Goal: Transaction & Acquisition: Purchase product/service

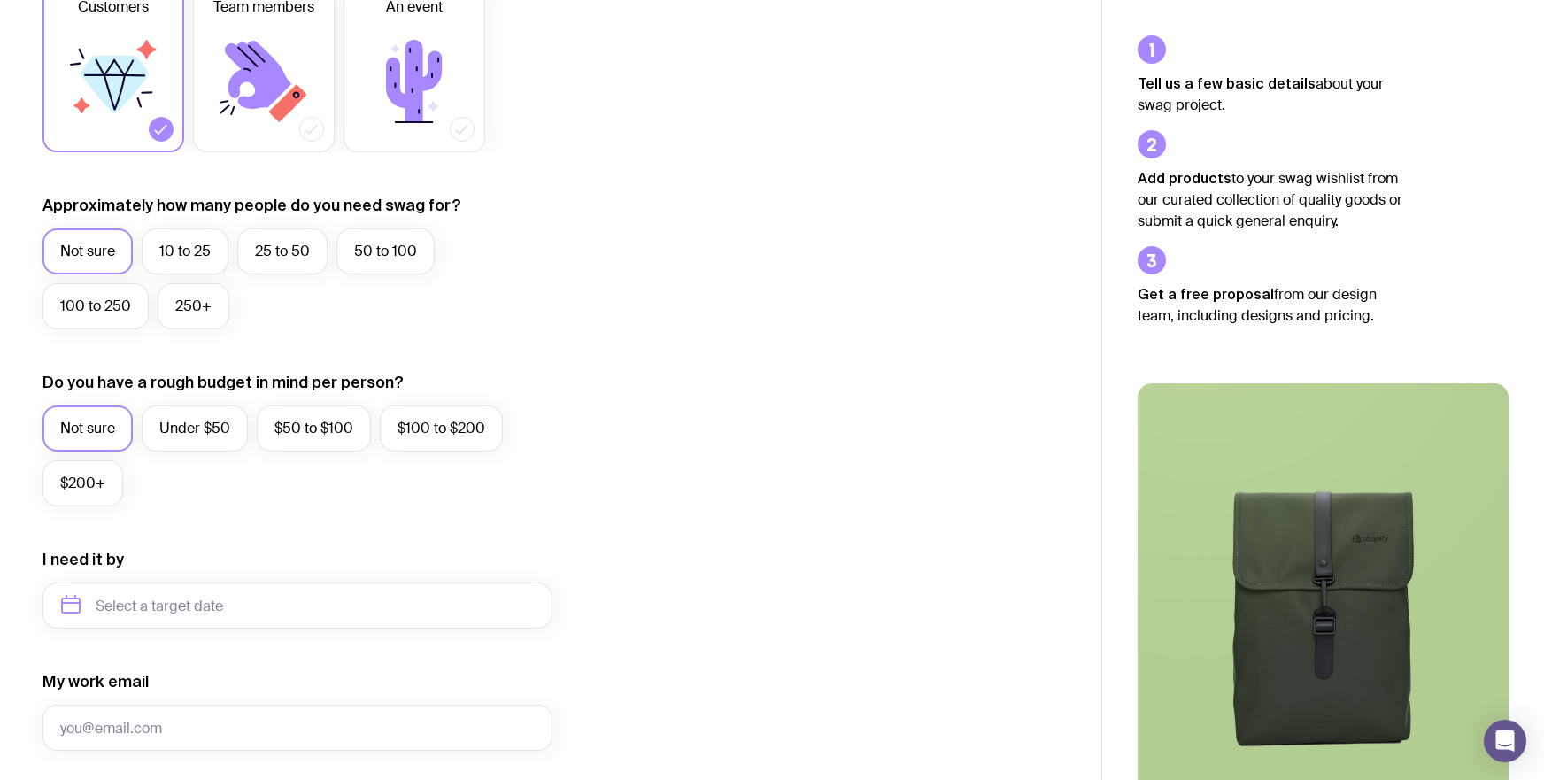
scroll to position [329, 0]
drag, startPoint x: 269, startPoint y: 247, endPoint x: 309, endPoint y: 256, distance: 40.8
click at [270, 247] on label "25 to 50" at bounding box center [282, 249] width 90 height 46
click at [0, 0] on input "25 to 50" at bounding box center [0, 0] width 0 height 0
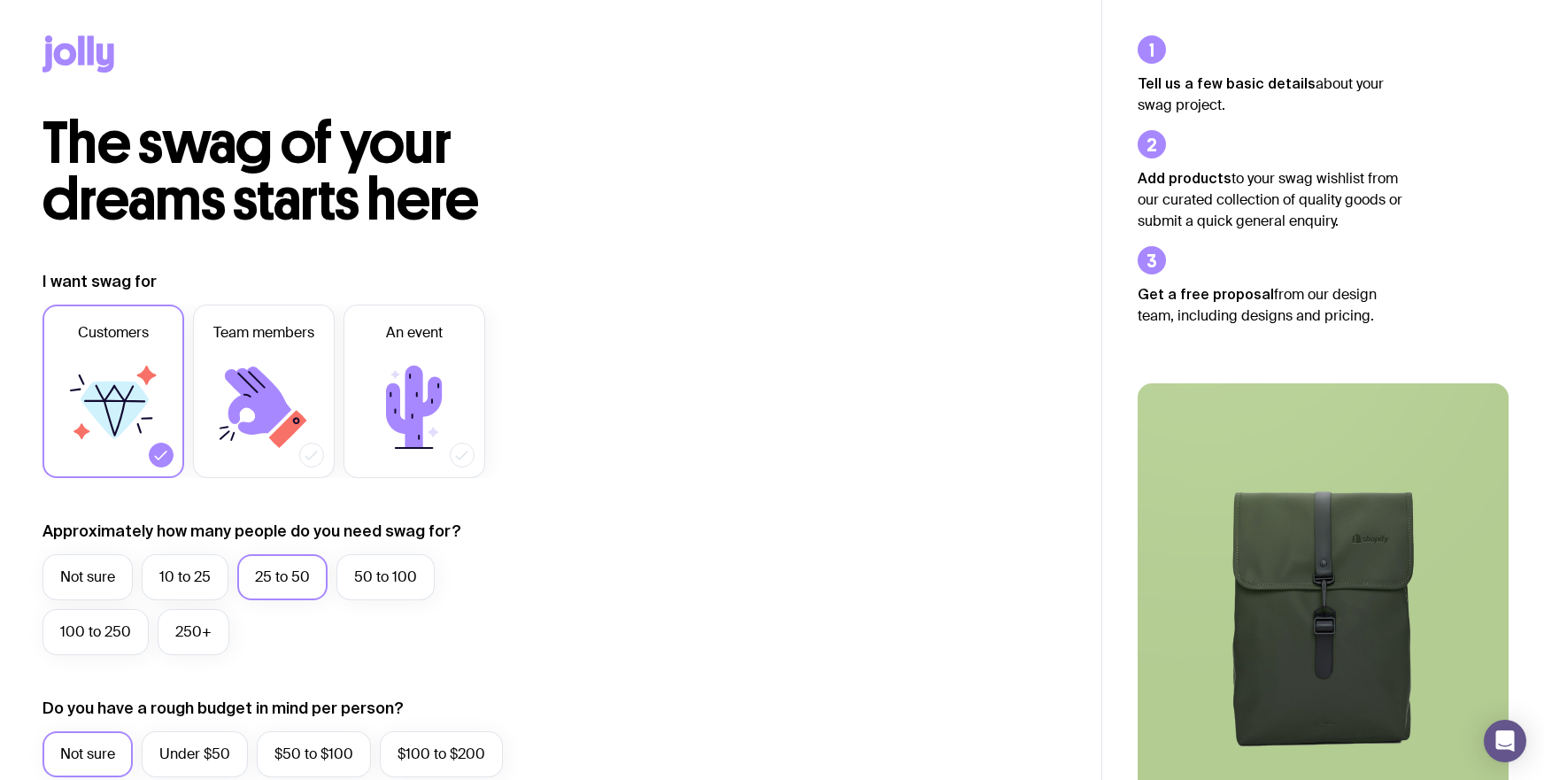
scroll to position [0, 0]
drag, startPoint x: 103, startPoint y: 74, endPoint x: 114, endPoint y: 74, distance: 11.5
click at [103, 74] on div at bounding box center [551, 57] width 1017 height 115
click at [95, 50] on icon at bounding box center [79, 53] width 72 height 37
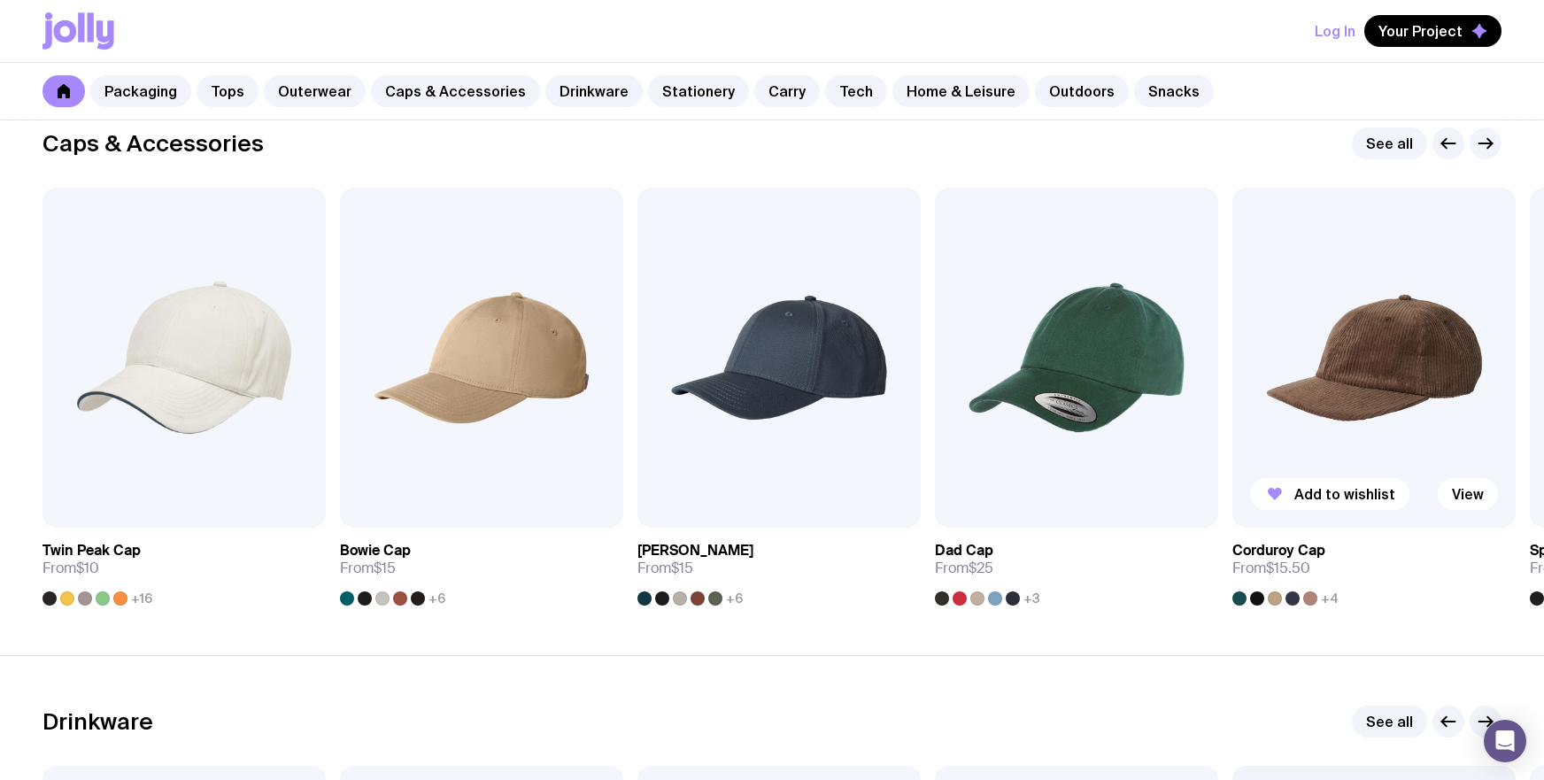
scroll to position [2018, 0]
click at [1496, 154] on button "button" at bounding box center [1486, 144] width 32 height 32
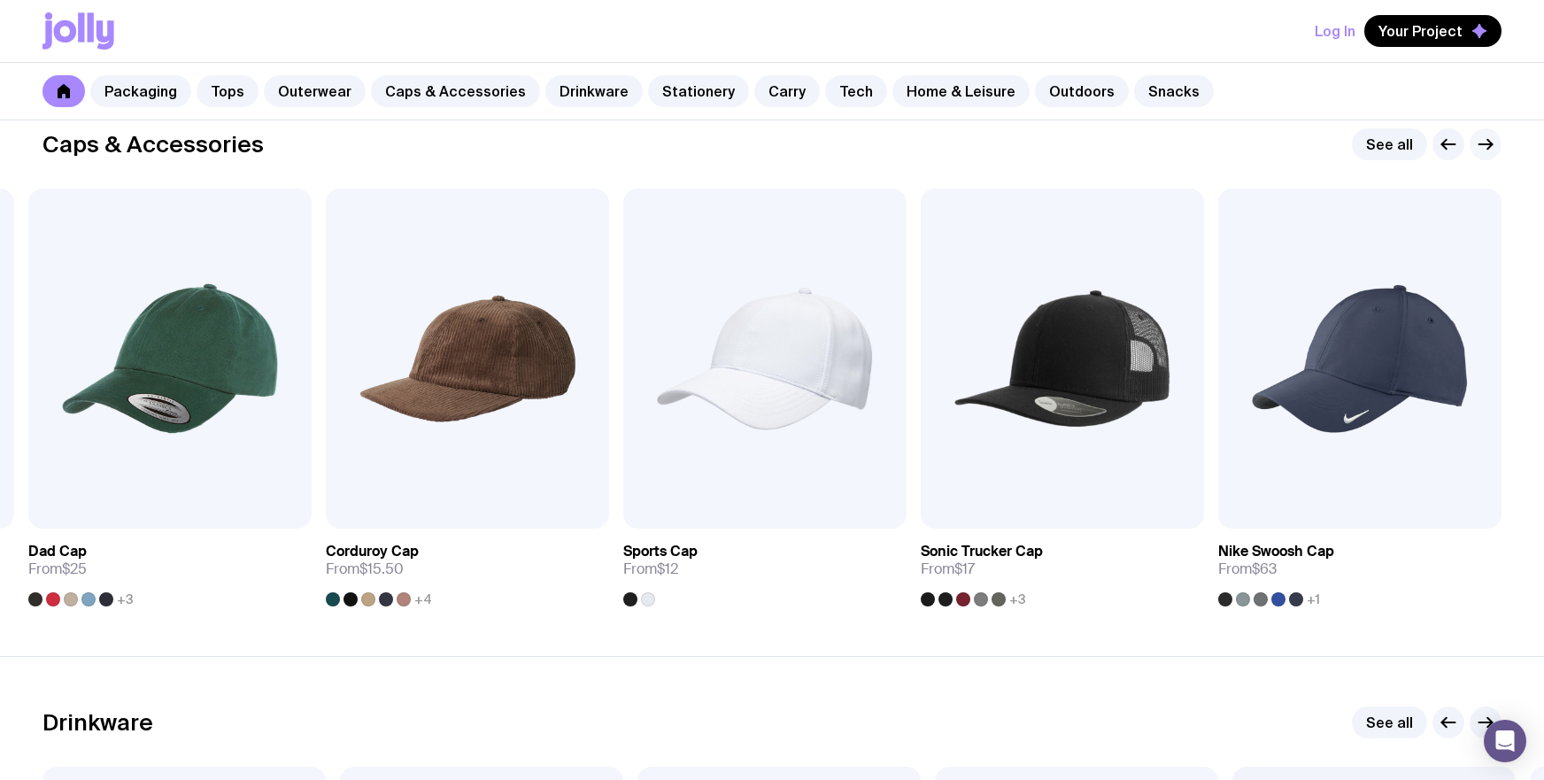
click at [1488, 153] on icon "button" at bounding box center [1485, 144] width 21 height 21
click at [1488, 152] on icon "button" at bounding box center [1485, 144] width 21 height 21
click at [1444, 143] on g "button" at bounding box center [1448, 145] width 13 height 10
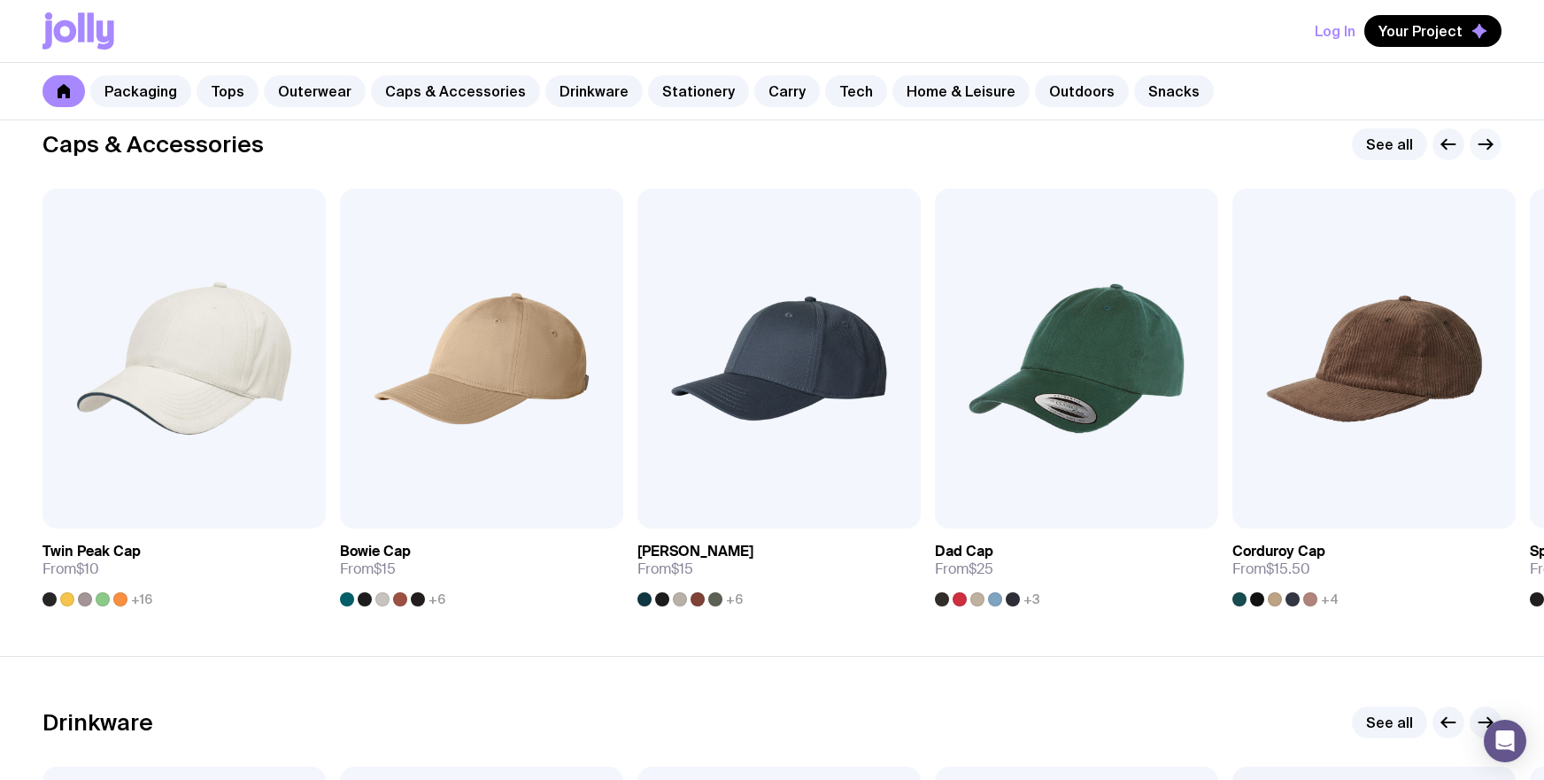
click at [1482, 142] on icon "button" at bounding box center [1485, 144] width 21 height 21
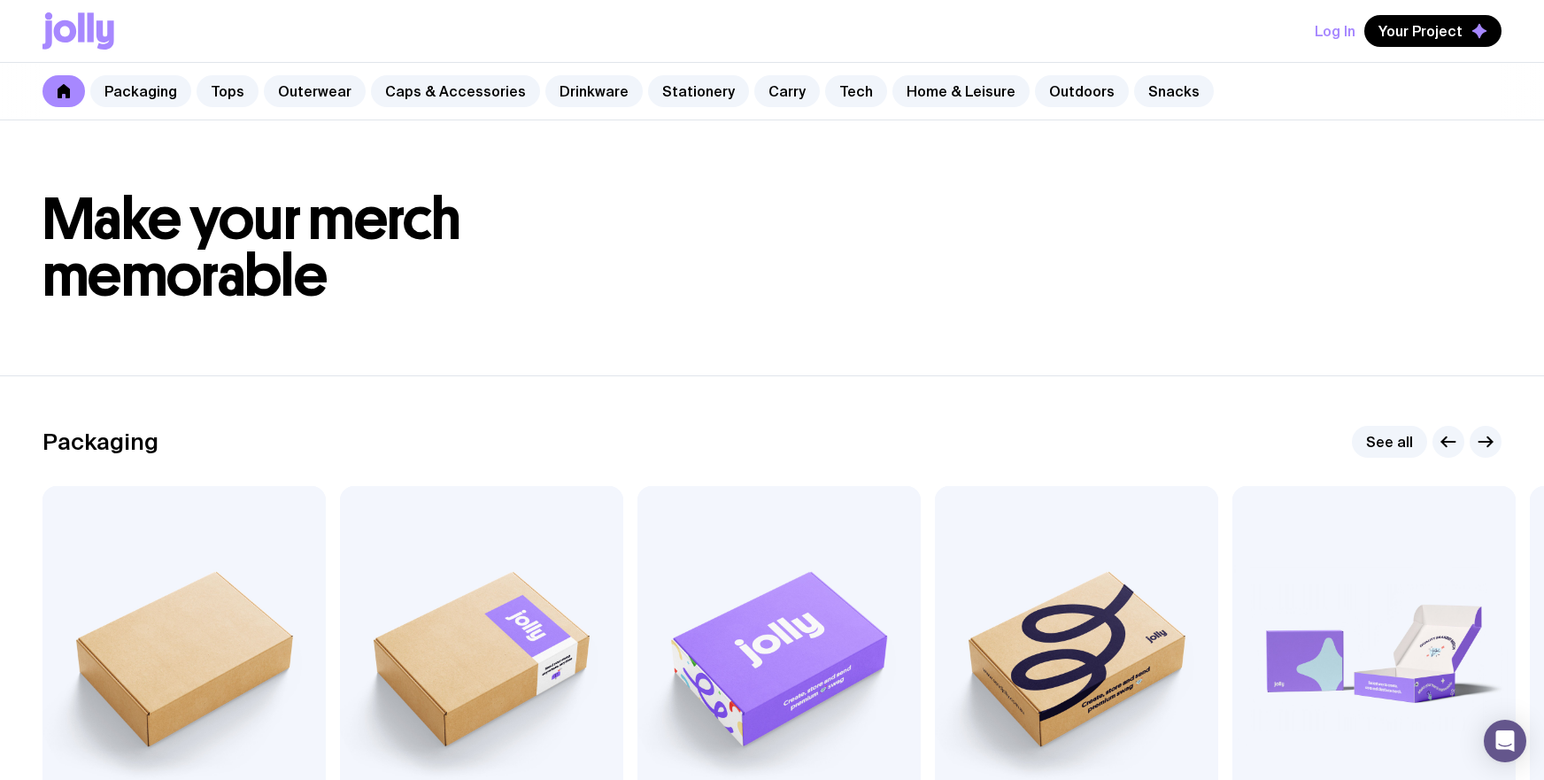
scroll to position [0, 0]
drag, startPoint x: 408, startPoint y: 91, endPoint x: 417, endPoint y: 92, distance: 8.9
click at [408, 91] on link "Caps & Accessories" at bounding box center [455, 91] width 169 height 32
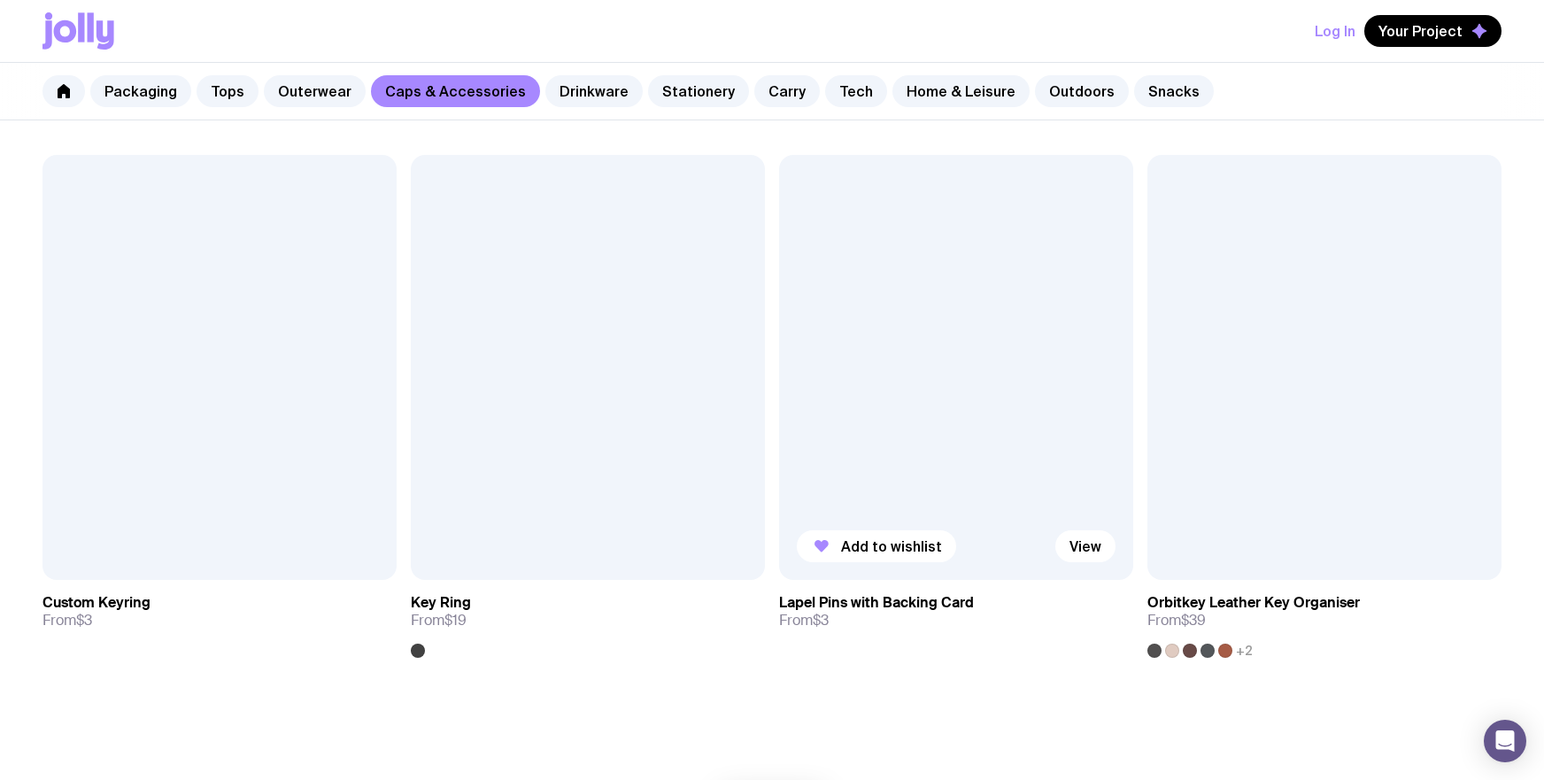
scroll to position [3057, 0]
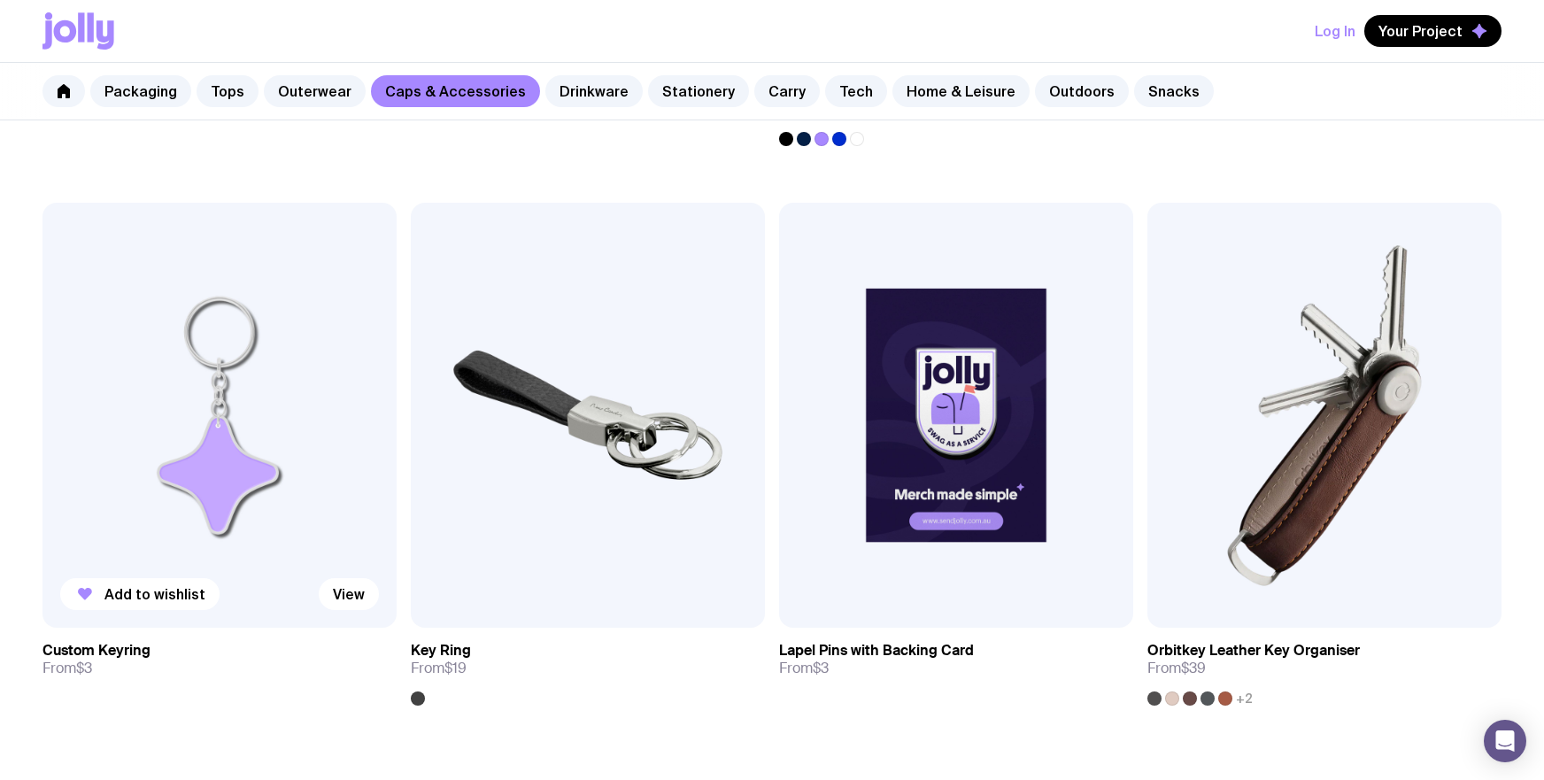
drag, startPoint x: 213, startPoint y: 351, endPoint x: 252, endPoint y: 351, distance: 39.0
click at [213, 351] on img at bounding box center [220, 415] width 354 height 425
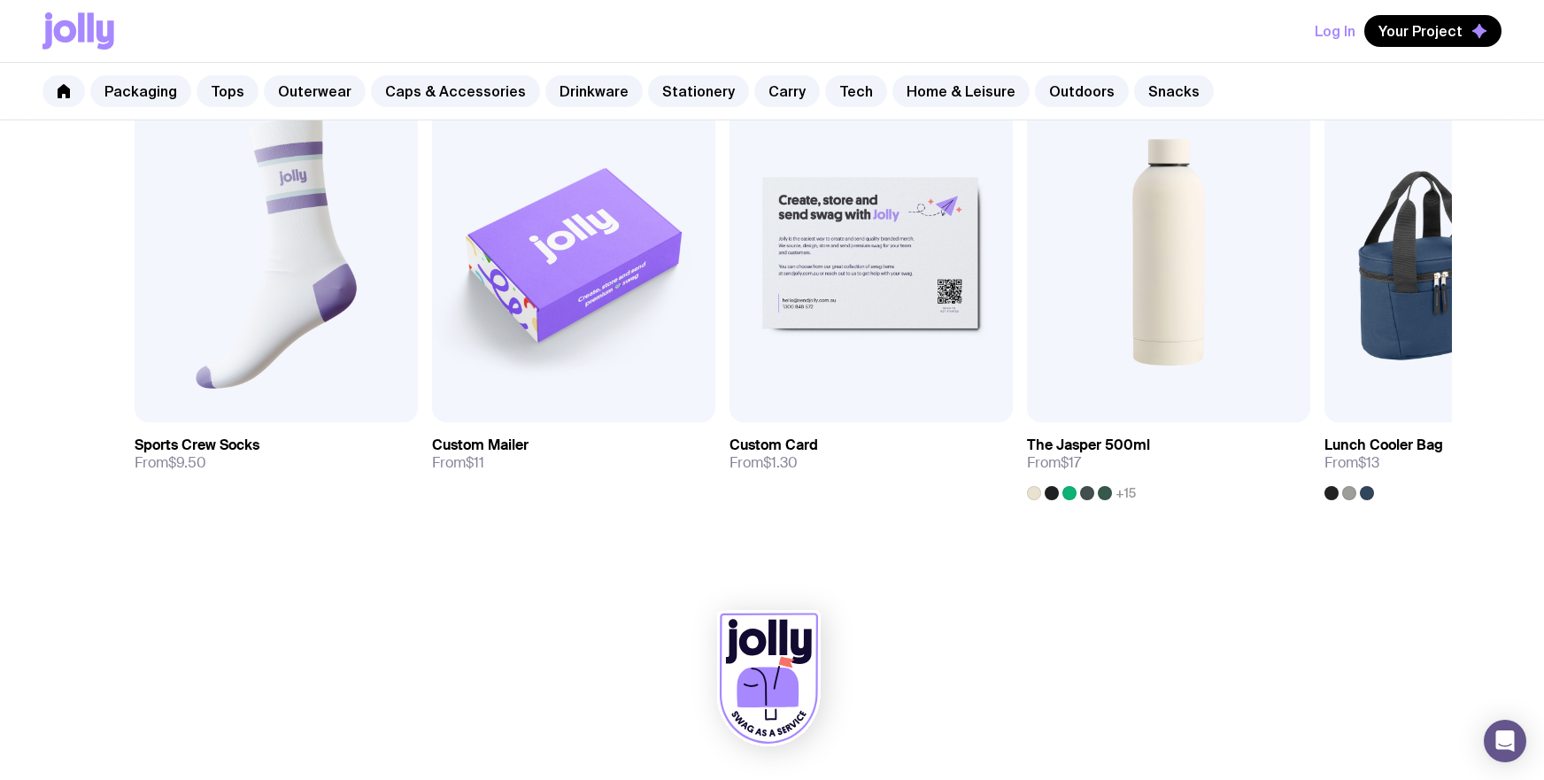
scroll to position [997, 0]
